Goal: Information Seeking & Learning: Check status

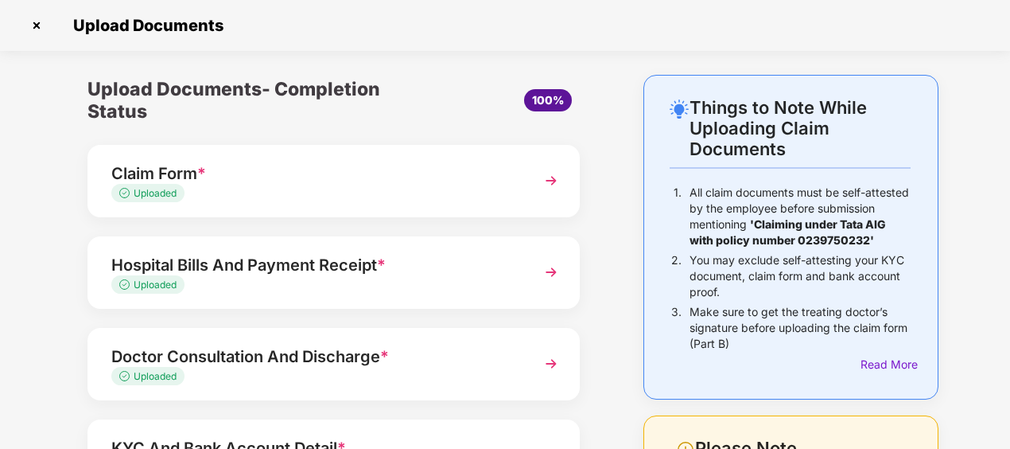
click at [32, 27] on img at bounding box center [36, 25] width 25 height 25
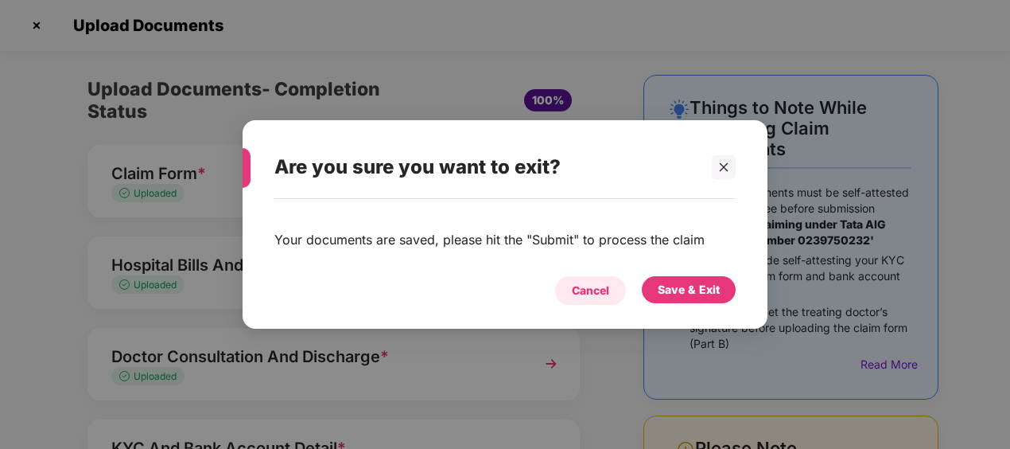
click at [592, 286] on div "Cancel" at bounding box center [590, 290] width 37 height 17
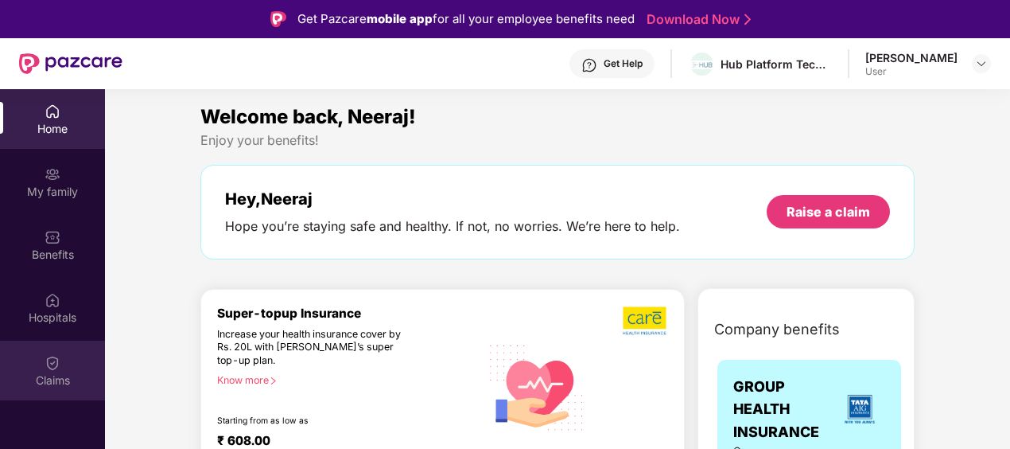
click at [50, 367] on img at bounding box center [53, 363] width 16 height 16
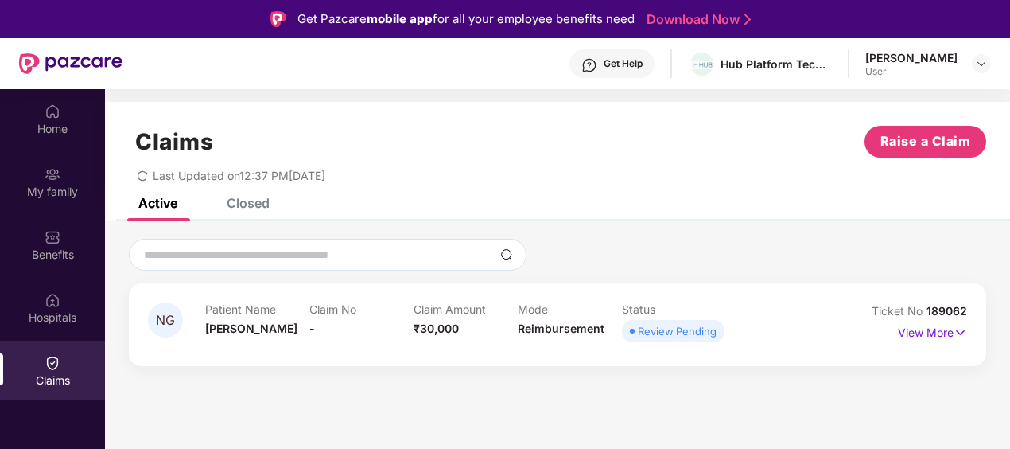
click at [910, 333] on p "View More" at bounding box center [932, 330] width 69 height 21
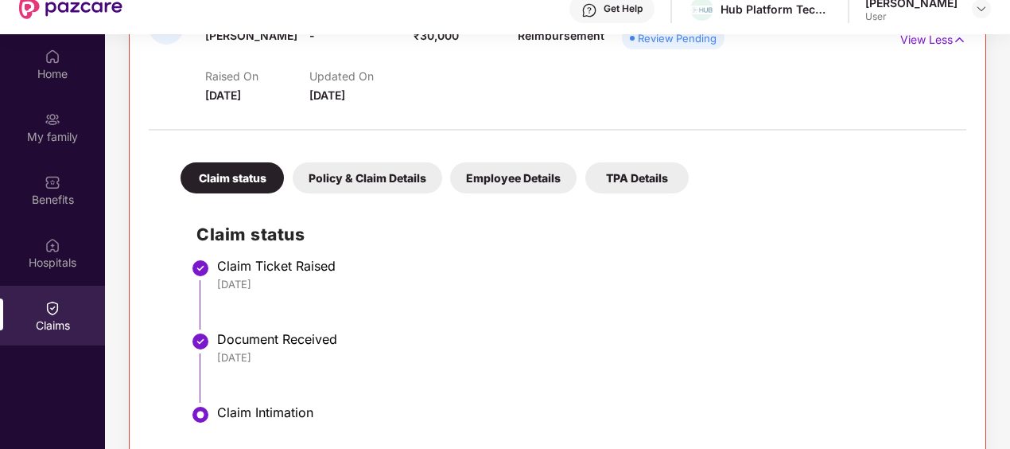
scroll to position [89, 0]
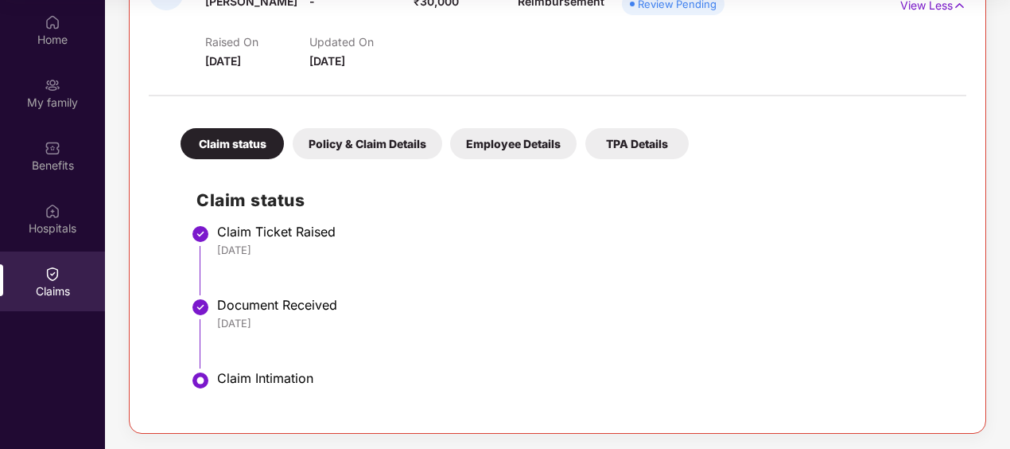
click at [361, 142] on div "Policy & Claim Details" at bounding box center [368, 143] width 150 height 31
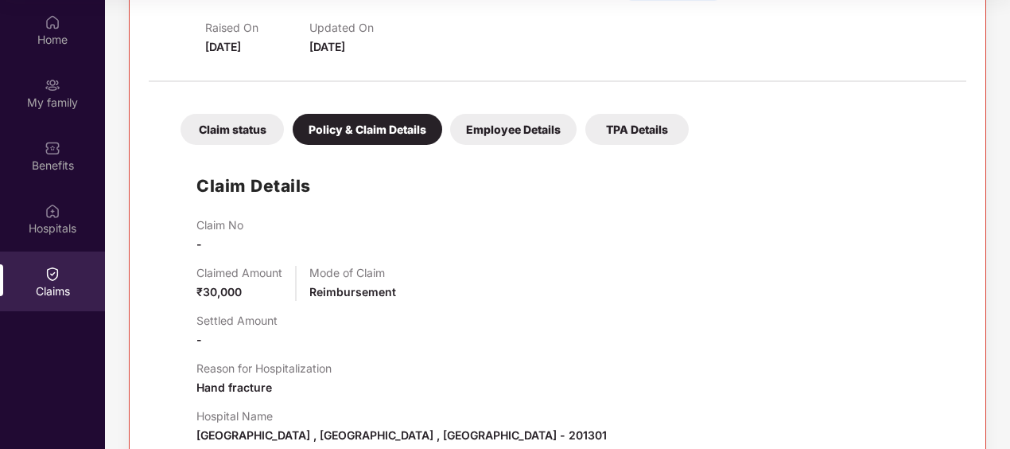
scroll to position [53, 0]
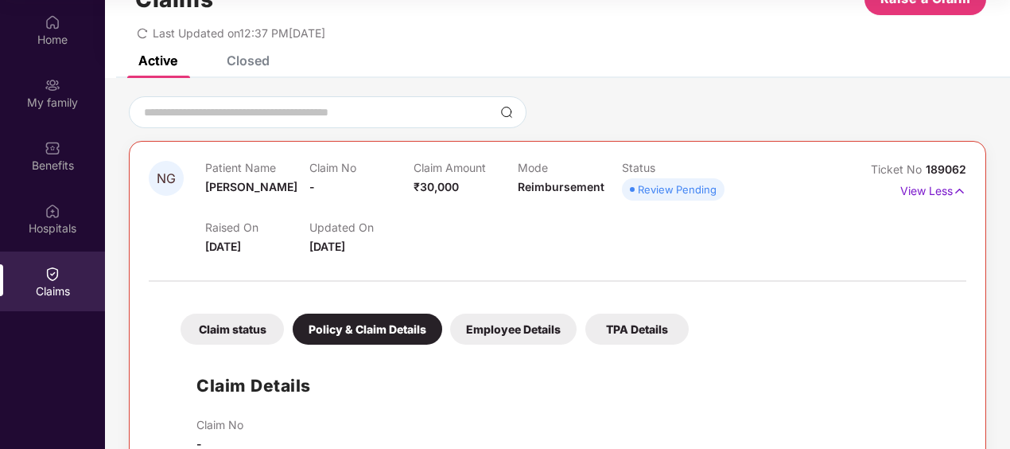
click at [523, 326] on div "Employee Details" at bounding box center [513, 328] width 126 height 31
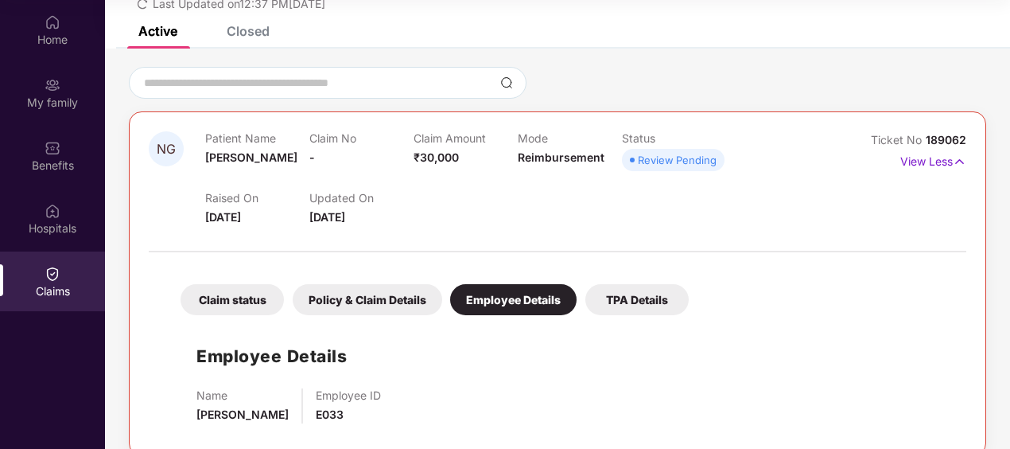
scroll to position [105, 0]
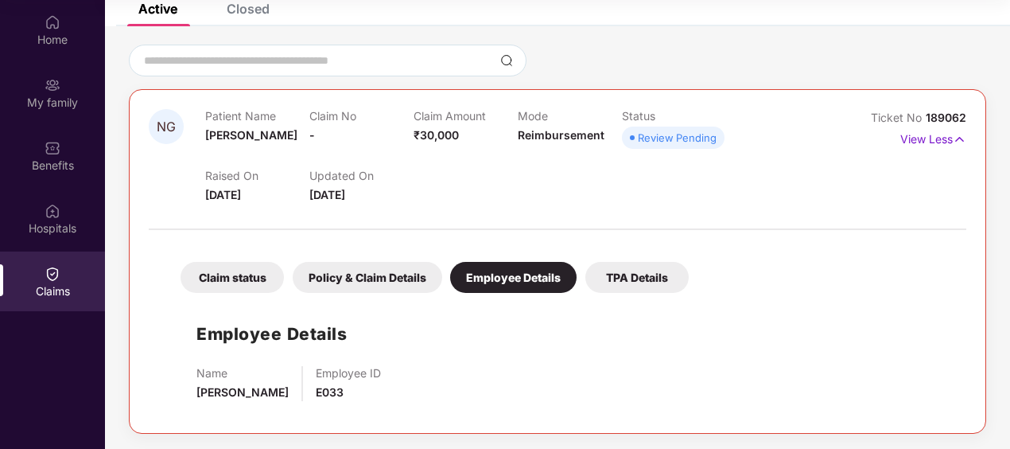
click at [607, 293] on div "Claim status Policy & Claim Details Employee Details TPA Details Employee Detai…" at bounding box center [558, 326] width 818 height 176
click at [611, 288] on div "TPA Details" at bounding box center [636, 277] width 103 height 31
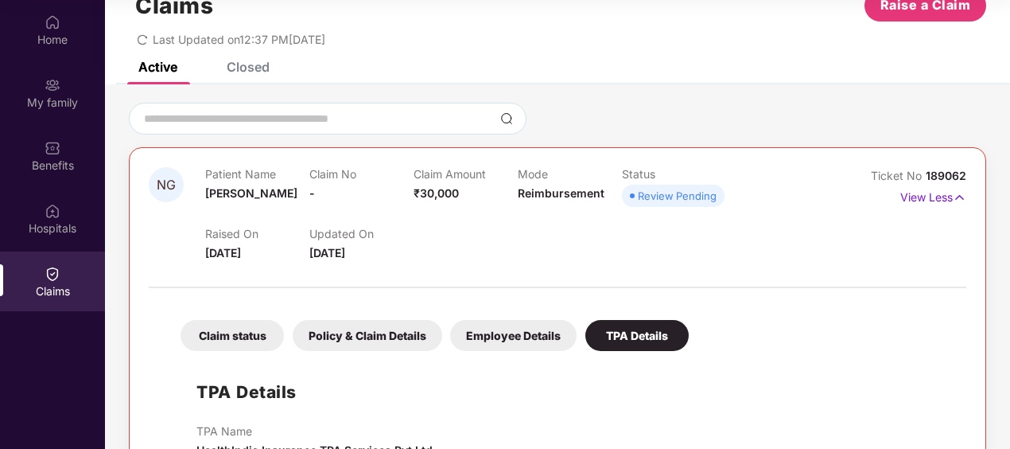
scroll to position [0, 0]
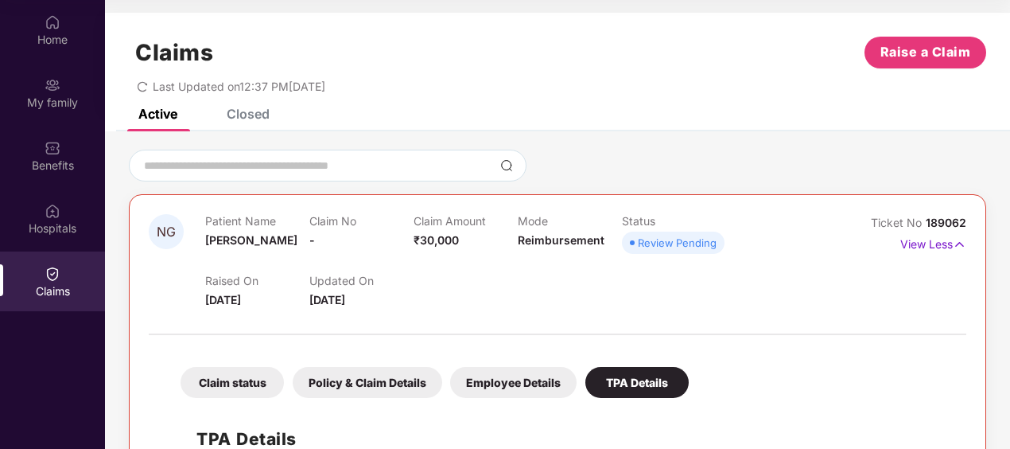
click at [651, 246] on div "Review Pending" at bounding box center [677, 243] width 79 height 16
click at [259, 122] on div "Closed" at bounding box center [236, 113] width 67 height 35
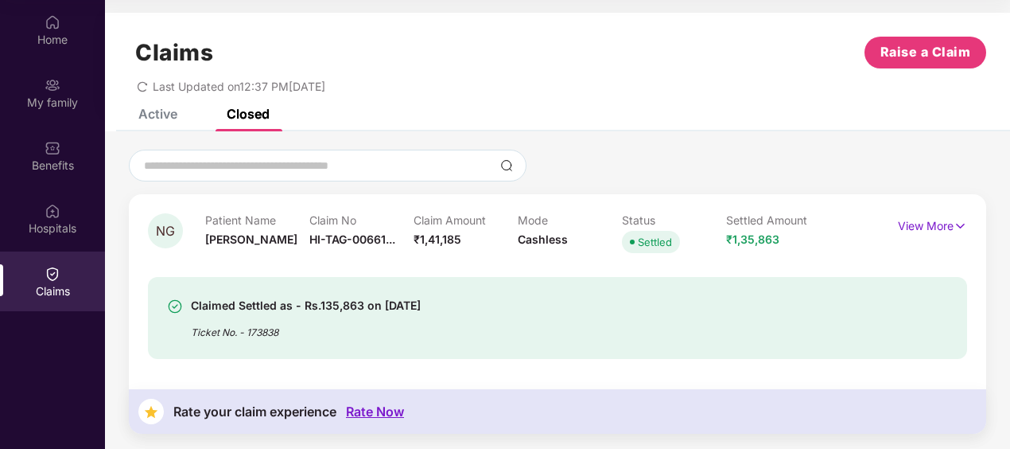
scroll to position [1, 0]
click at [173, 106] on div "Claims Raise a Claim Last Updated on 12:37 PM[DATE]" at bounding box center [557, 60] width 905 height 96
click at [161, 114] on div "Active" at bounding box center [157, 113] width 39 height 16
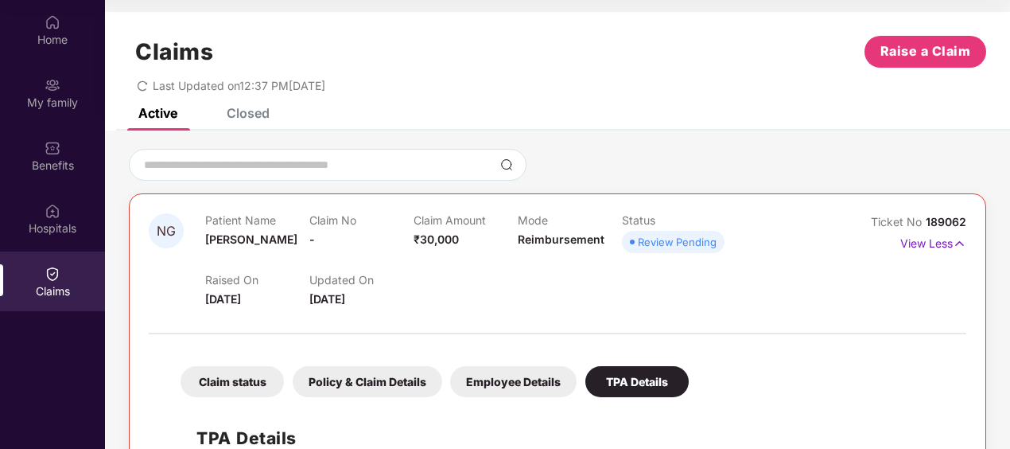
scroll to position [0, 0]
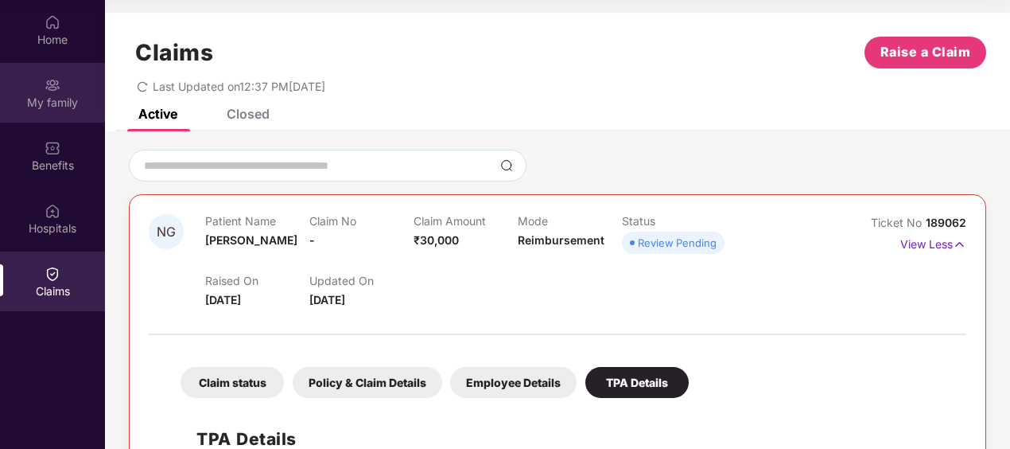
click at [52, 117] on div "My family" at bounding box center [52, 93] width 105 height 60
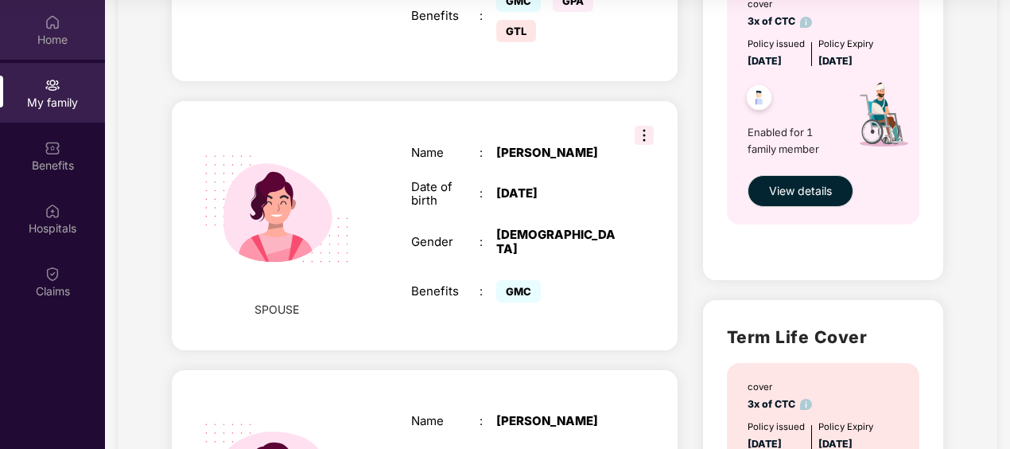
scroll to position [557, 0]
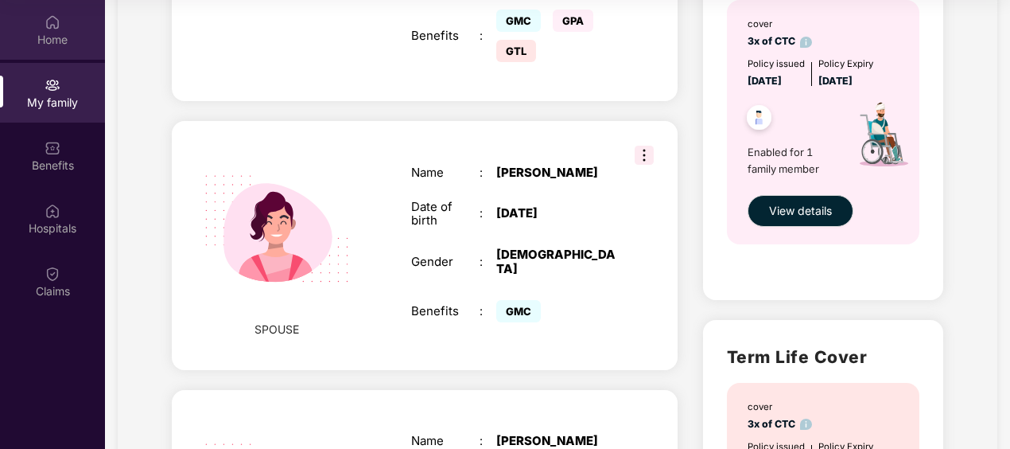
click at [50, 40] on div "Home" at bounding box center [52, 40] width 105 height 16
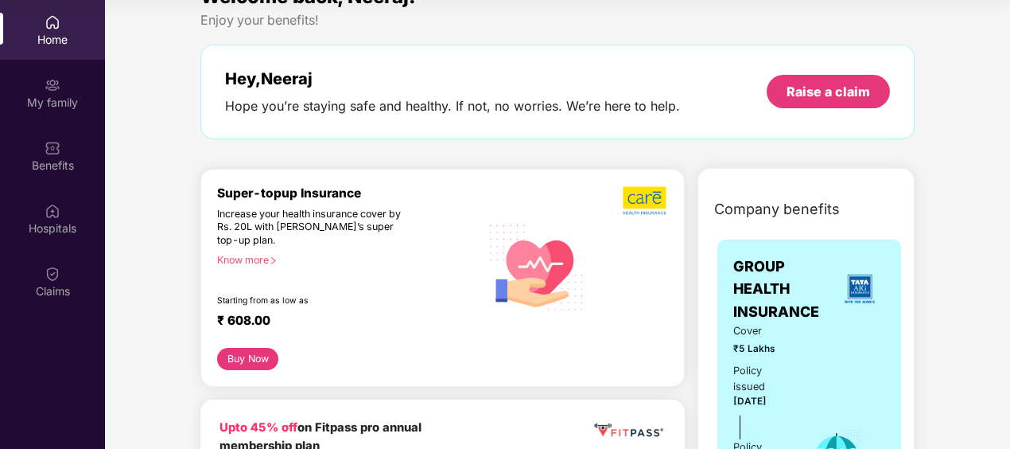
scroll to position [80, 0]
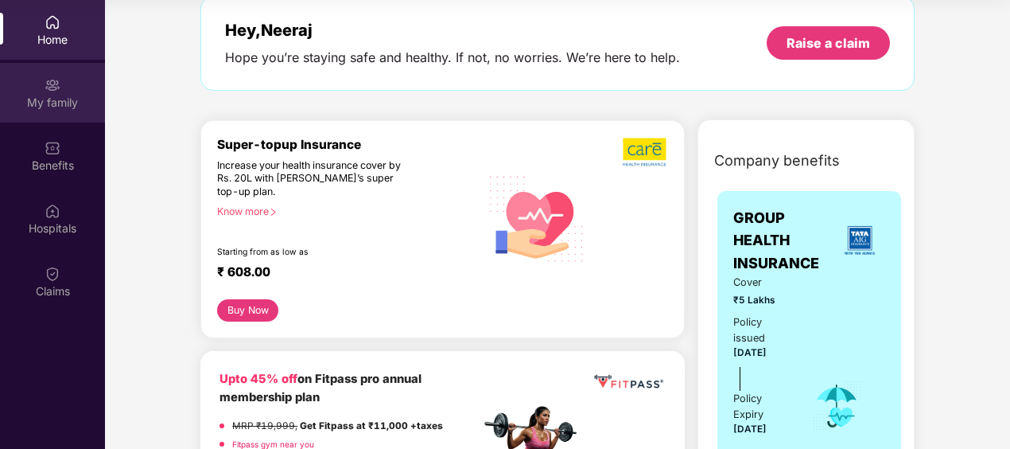
click at [45, 101] on div "My family" at bounding box center [52, 103] width 105 height 16
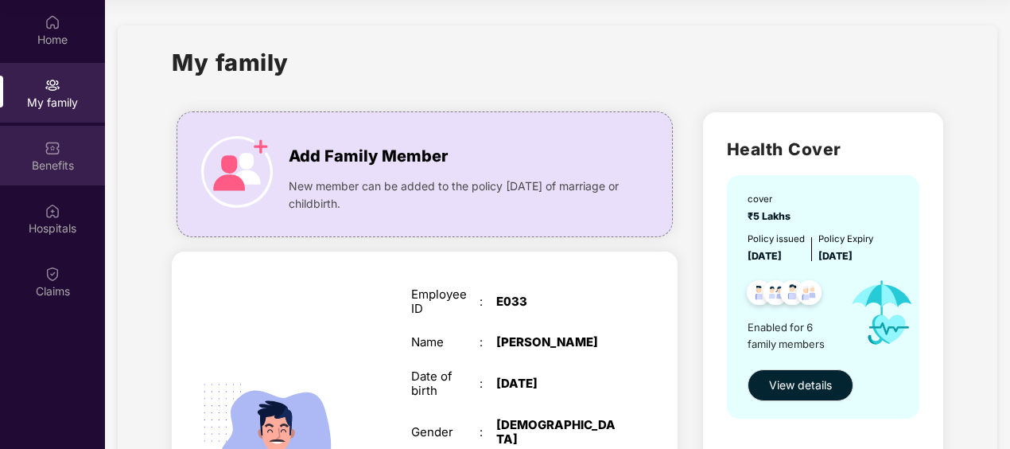
click at [57, 173] on div "Benefits" at bounding box center [52, 156] width 105 height 60
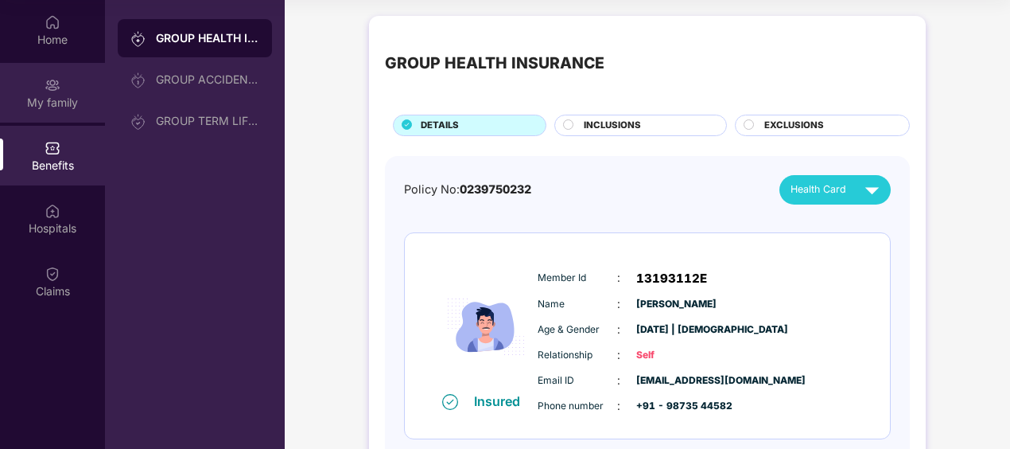
click at [60, 87] on img at bounding box center [53, 85] width 16 height 16
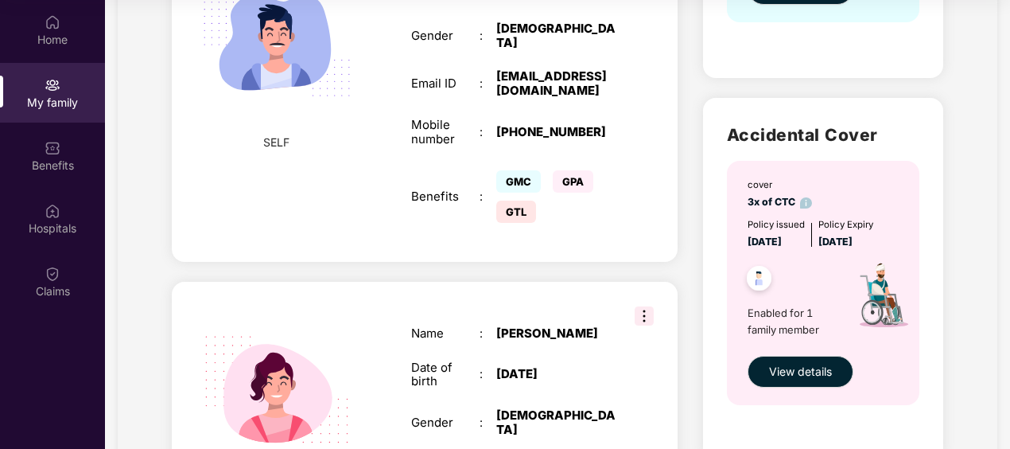
scroll to position [477, 0]
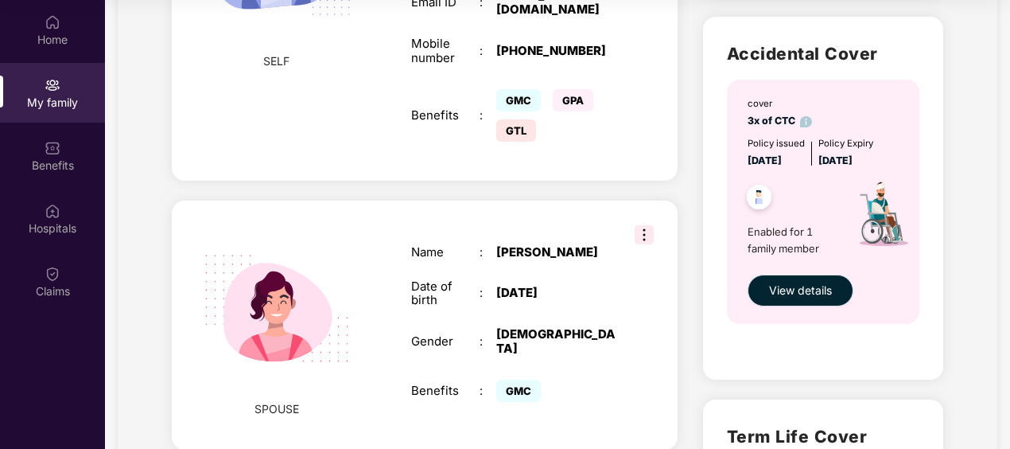
click at [816, 291] on span "View details" at bounding box center [800, 290] width 63 height 17
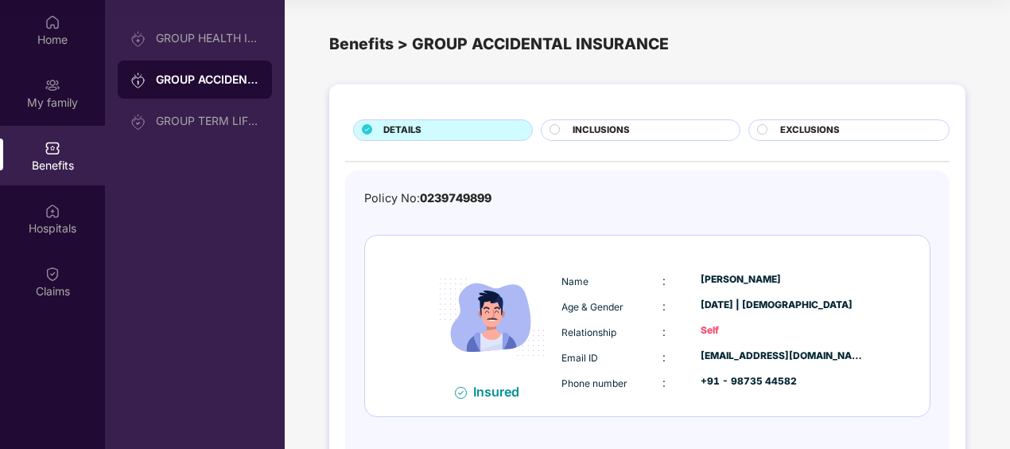
scroll to position [65, 0]
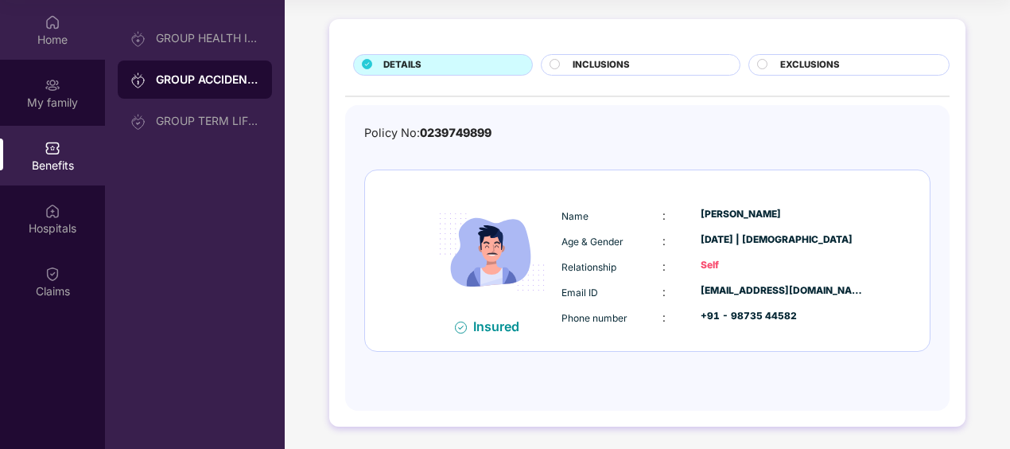
click at [52, 25] on img at bounding box center [53, 22] width 16 height 16
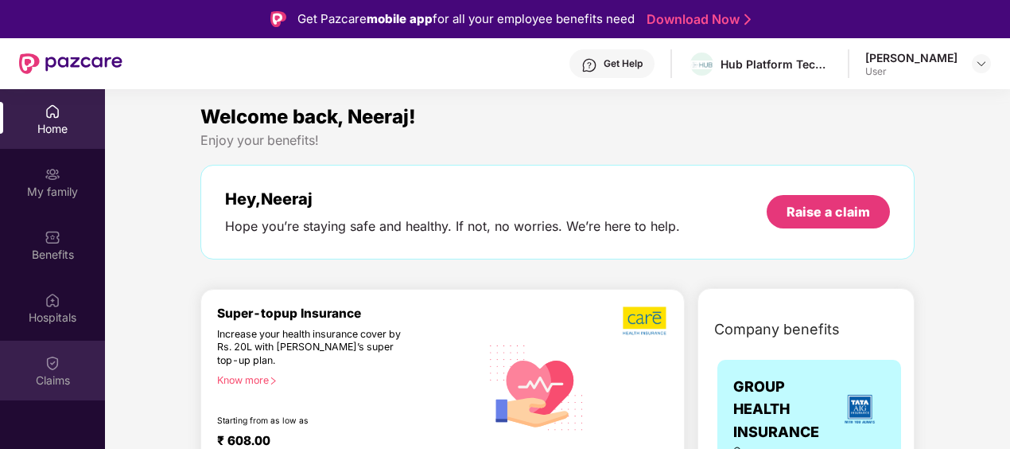
click at [56, 367] on img at bounding box center [53, 363] width 16 height 16
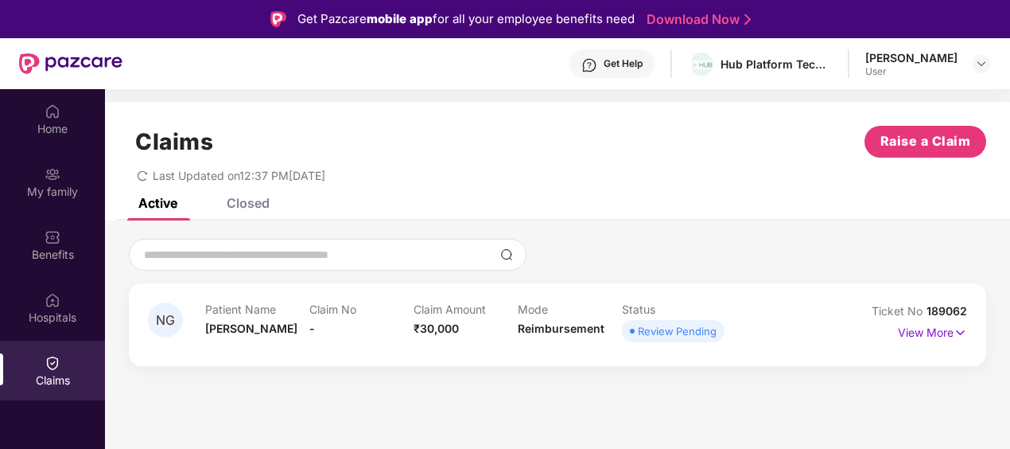
click at [310, 325] on span "-" at bounding box center [312, 328] width 6 height 14
drag, startPoint x: 310, startPoint y: 325, endPoint x: 384, endPoint y: 347, distance: 77.0
click at [384, 347] on div "NG Patient Name [PERSON_NAME] Claim No - Claim Amount ₹30,000 Mode Reimbursemen…" at bounding box center [557, 324] width 819 height 45
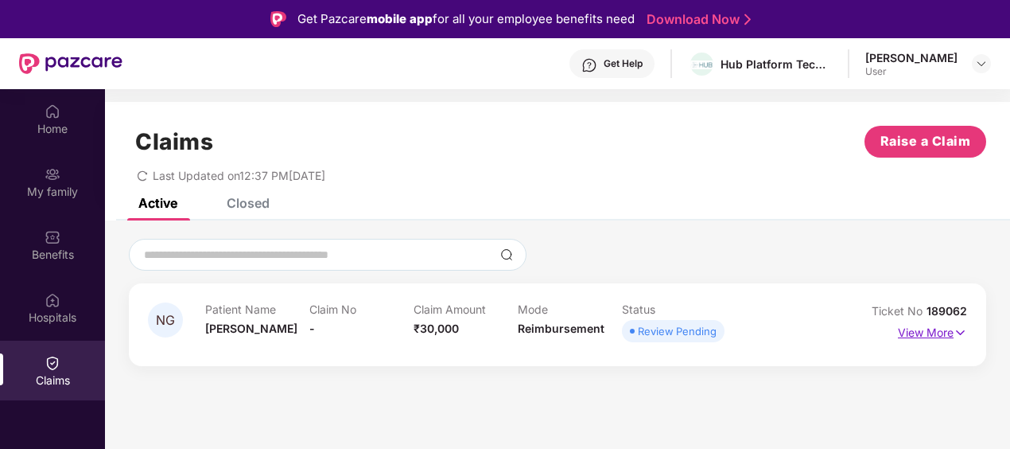
click at [942, 336] on p "View More" at bounding box center [932, 330] width 69 height 21
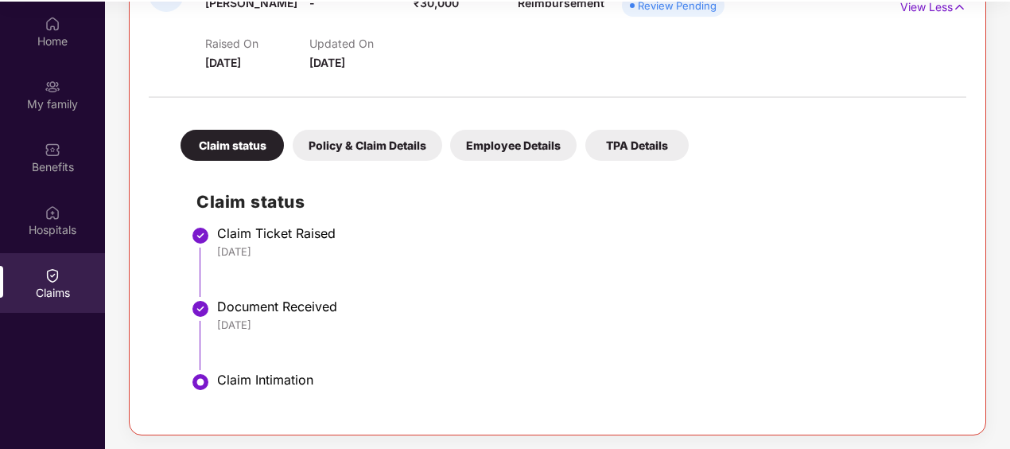
scroll to position [89, 0]
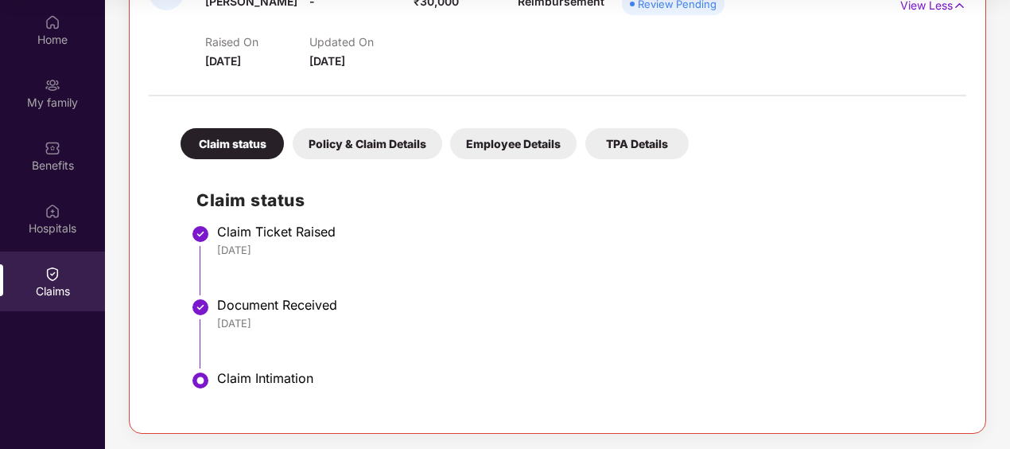
drag, startPoint x: 68, startPoint y: 422, endPoint x: 83, endPoint y: 414, distance: 16.4
click at [68, 422] on div "Home My family Benefits Hospitals Claims" at bounding box center [52, 224] width 105 height 449
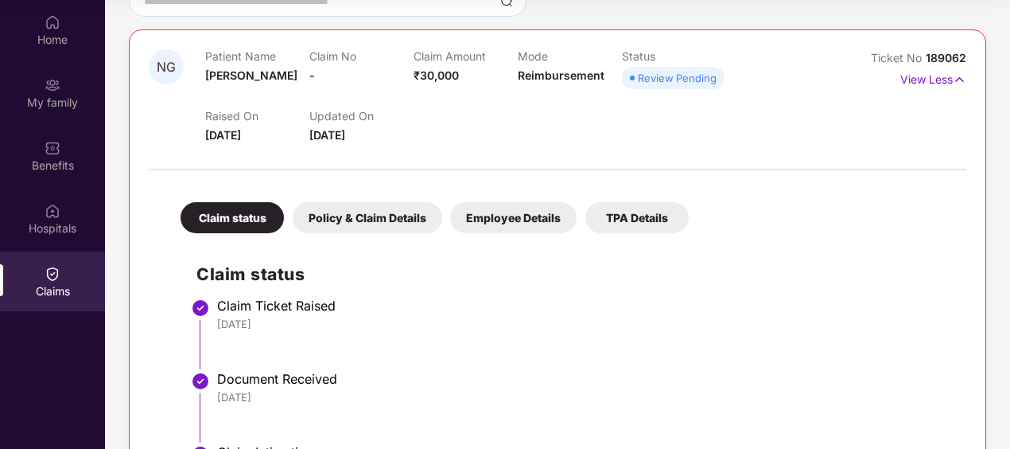
scroll to position [0, 0]
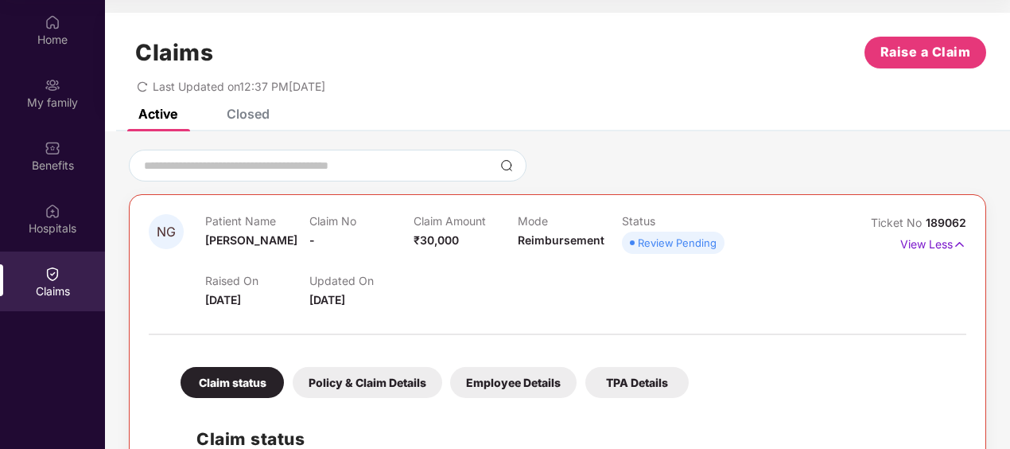
click at [380, 375] on div "Policy & Claim Details" at bounding box center [368, 382] width 150 height 31
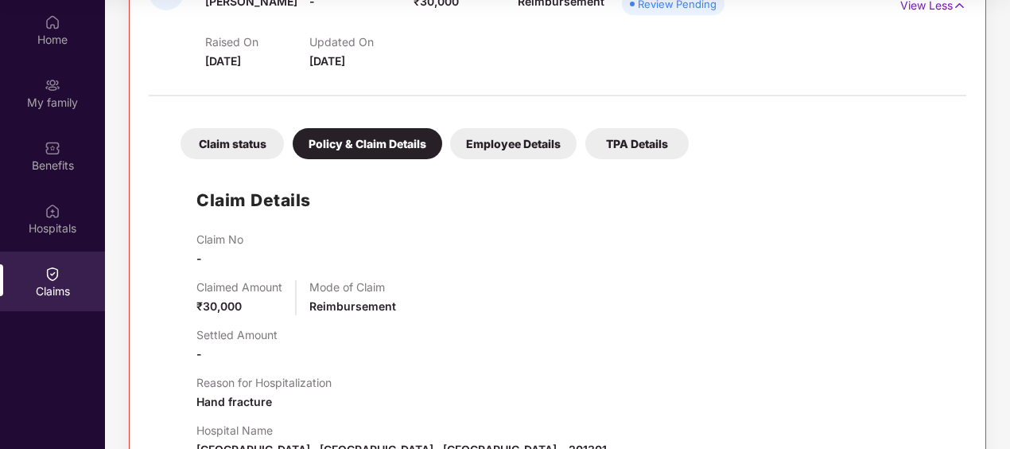
click at [549, 151] on div "Employee Details" at bounding box center [513, 143] width 126 height 31
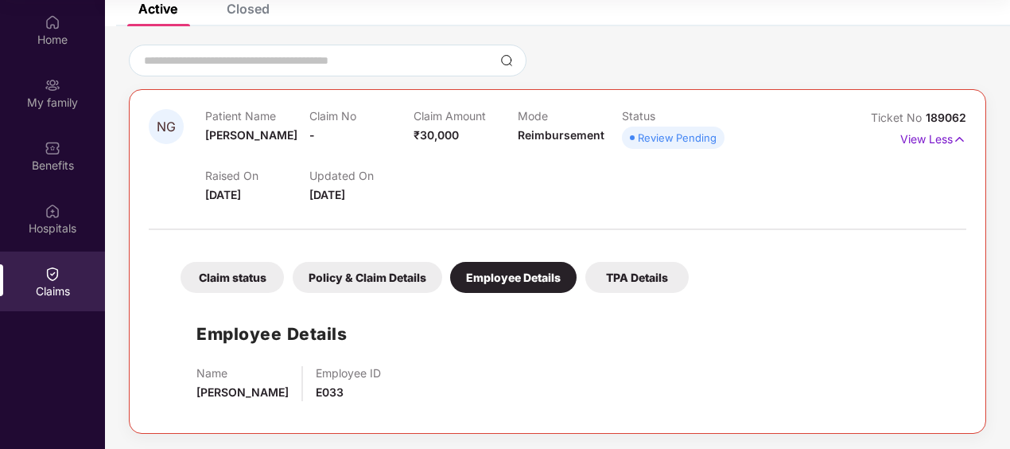
click at [239, 274] on div "Claim status" at bounding box center [232, 277] width 103 height 31
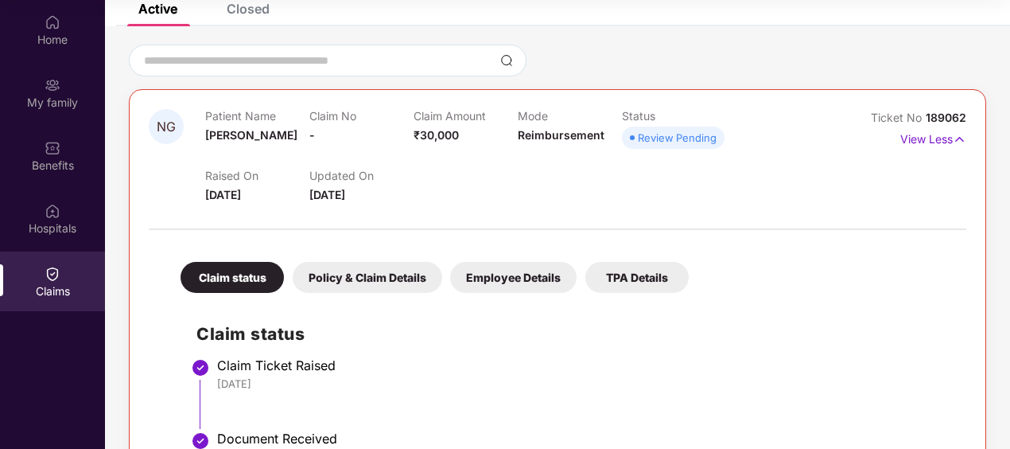
scroll to position [239, 0]
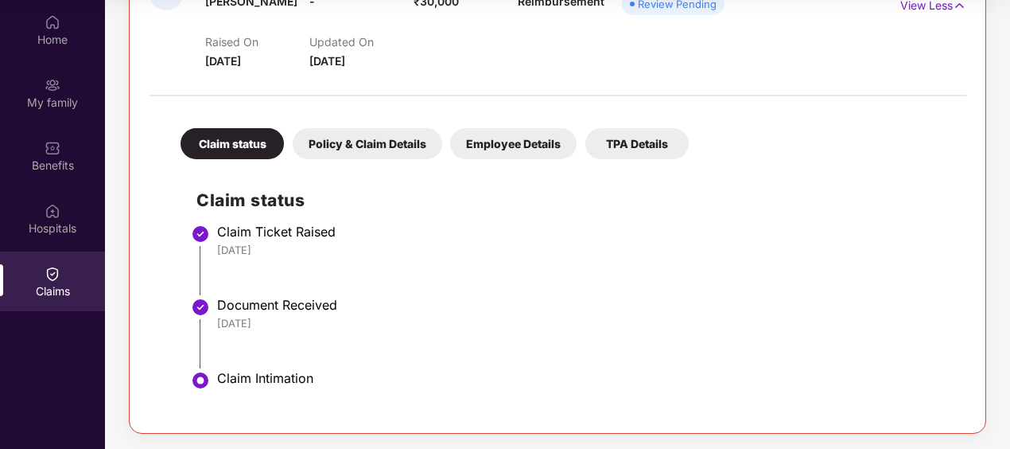
click at [300, 383] on div "Claim Intimation" at bounding box center [583, 378] width 733 height 16
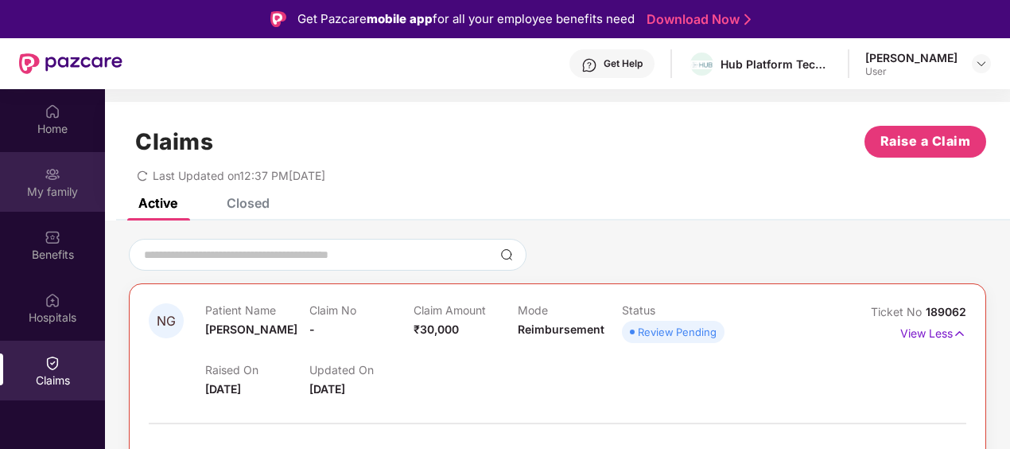
scroll to position [0, 0]
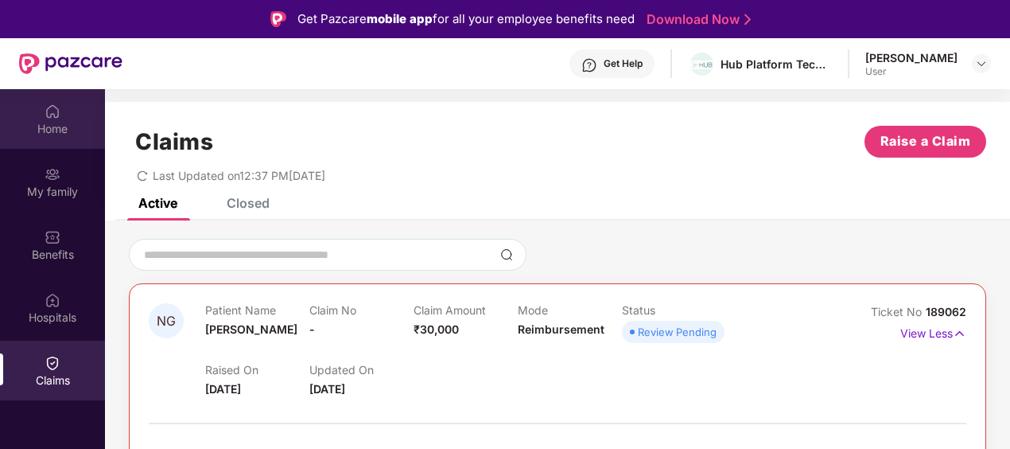
click at [72, 126] on div "Home" at bounding box center [52, 129] width 105 height 16
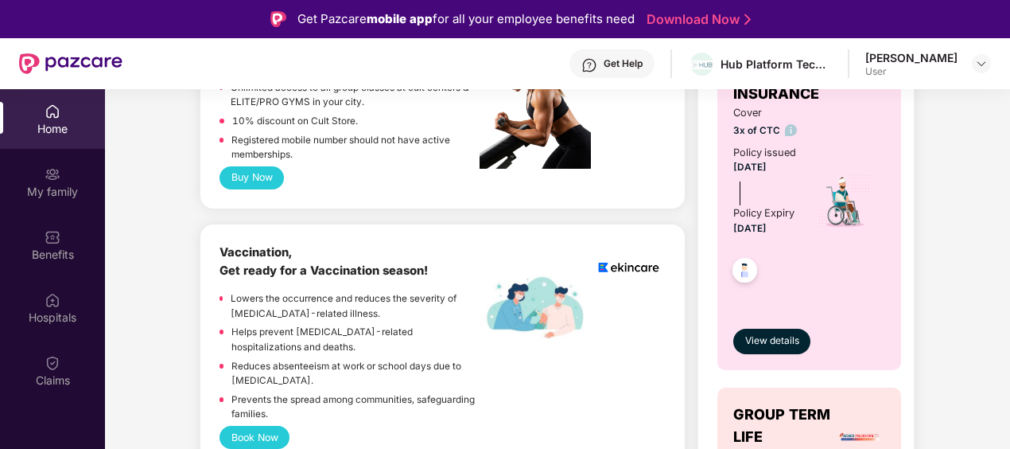
scroll to position [795, 0]
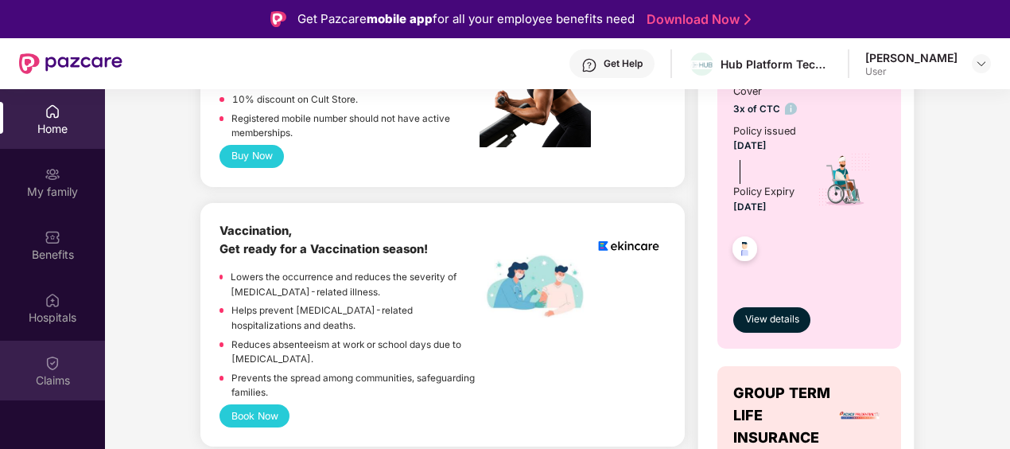
click at [59, 369] on img at bounding box center [53, 363] width 16 height 16
